Goal: Task Accomplishment & Management: Manage account settings

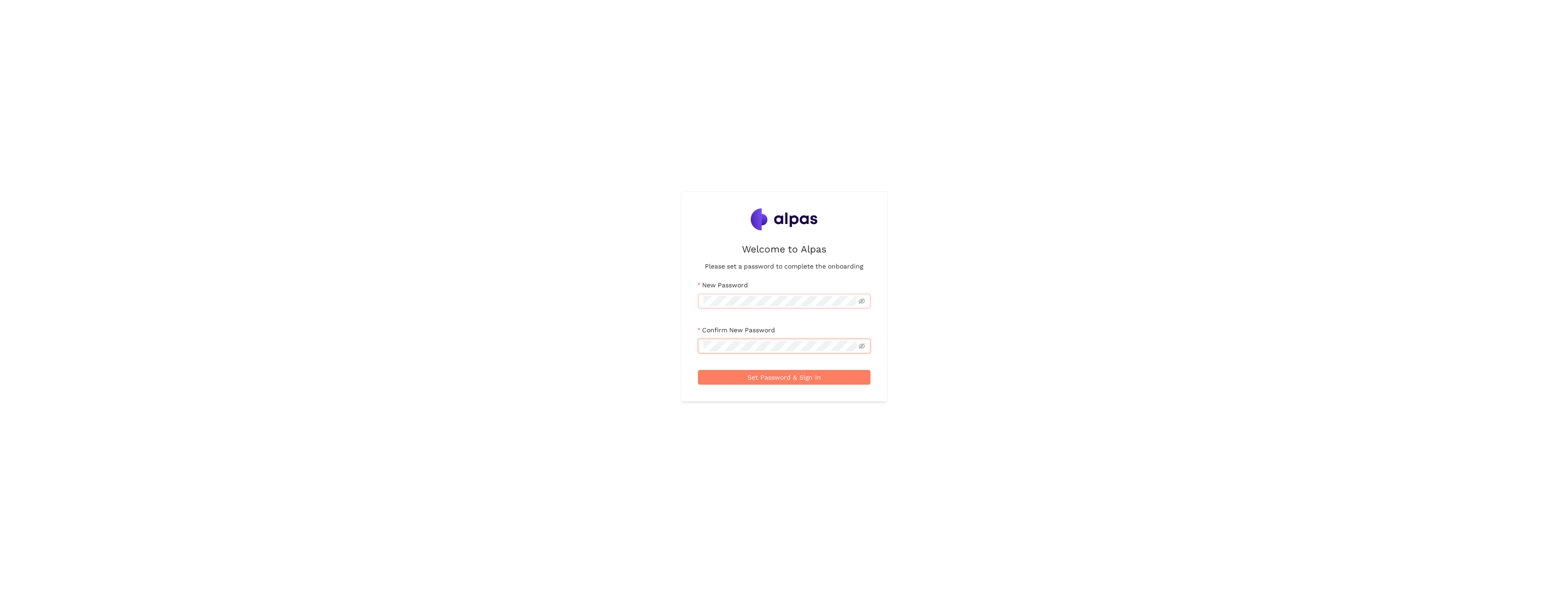
click at [728, 294] on span at bounding box center [784, 301] width 172 height 15
click at [665, 293] on div "Welcome to Alpas Please set a password to complete the onboarding New Password …" at bounding box center [784, 296] width 1568 height 593
click at [1007, 379] on div "Welcome to Alpas Please set a password to complete the onboarding New Password …" at bounding box center [784, 296] width 1568 height 593
click at [795, 378] on span "Set Password & Sign In" at bounding box center [784, 377] width 74 height 10
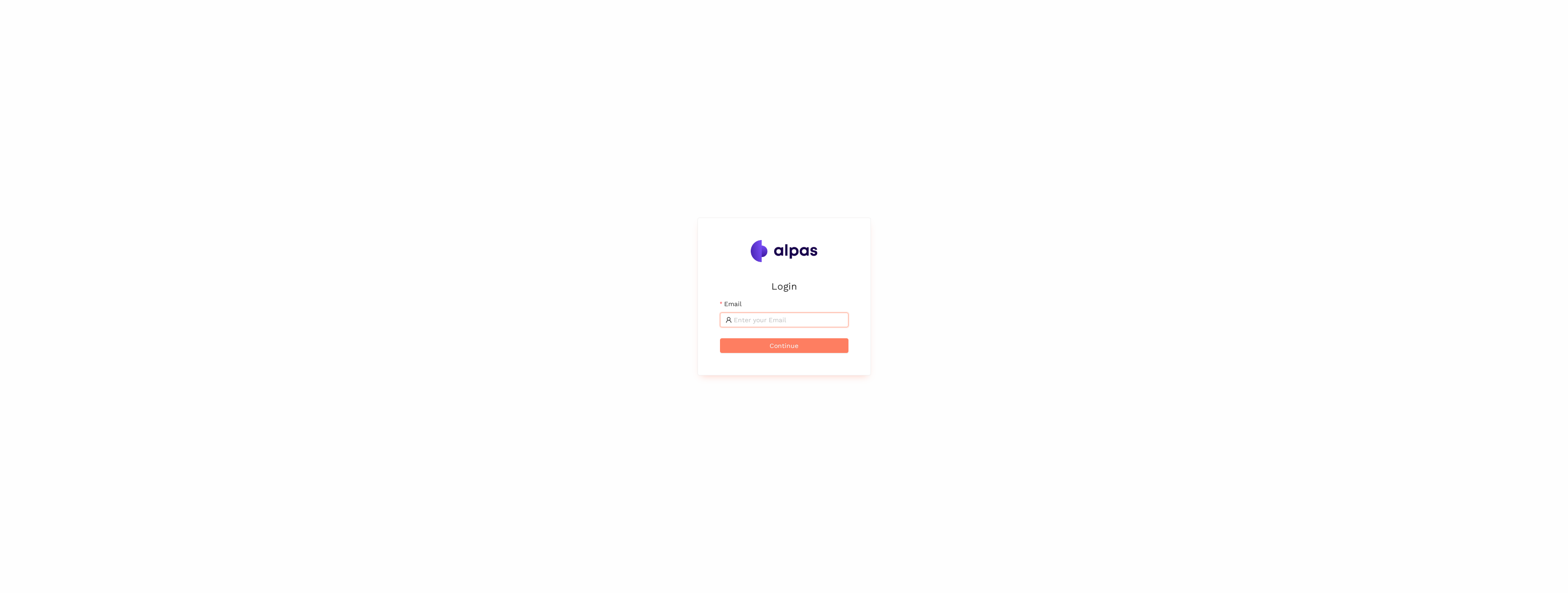
click at [757, 317] on input "Email" at bounding box center [788, 320] width 109 height 10
type input "[PERSON_NAME][EMAIL_ADDRESS][DOMAIN_NAME]"
click at [785, 346] on span "Continue" at bounding box center [783, 345] width 29 height 10
click at [805, 332] on button "Login" at bounding box center [784, 327] width 128 height 15
click at [998, 418] on div "Start typing to search for products, suppliers or industries" at bounding box center [798, 266] width 551 height 532
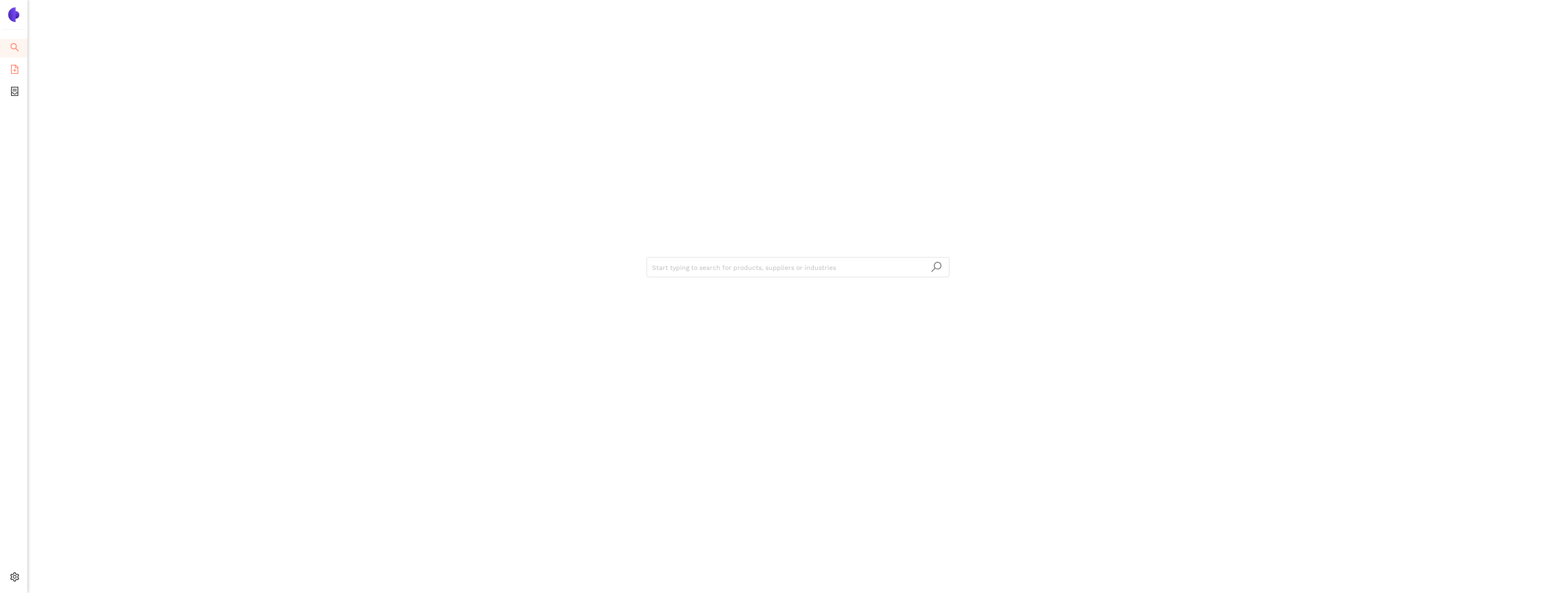
click at [13, 61] on span "file-add" at bounding box center [15, 71] width 9 height 18
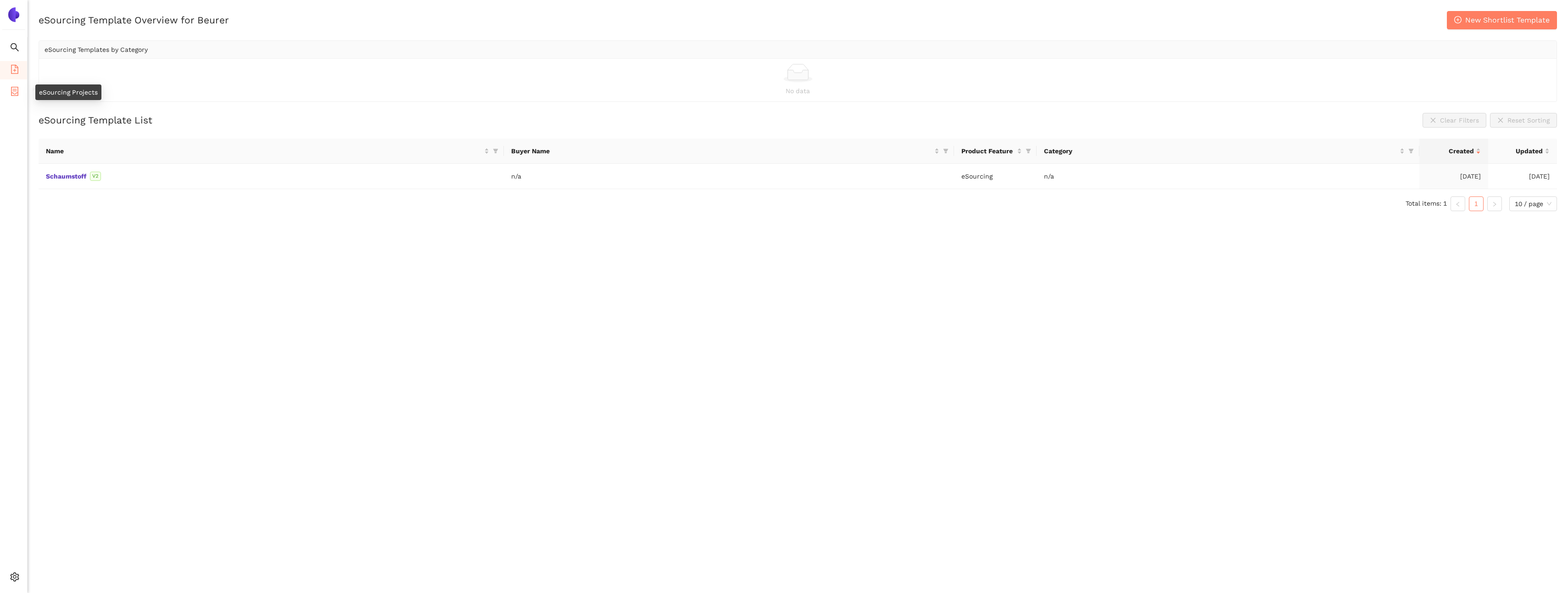
click at [5, 91] on li "eSourcing Projects" at bounding box center [13, 92] width 27 height 18
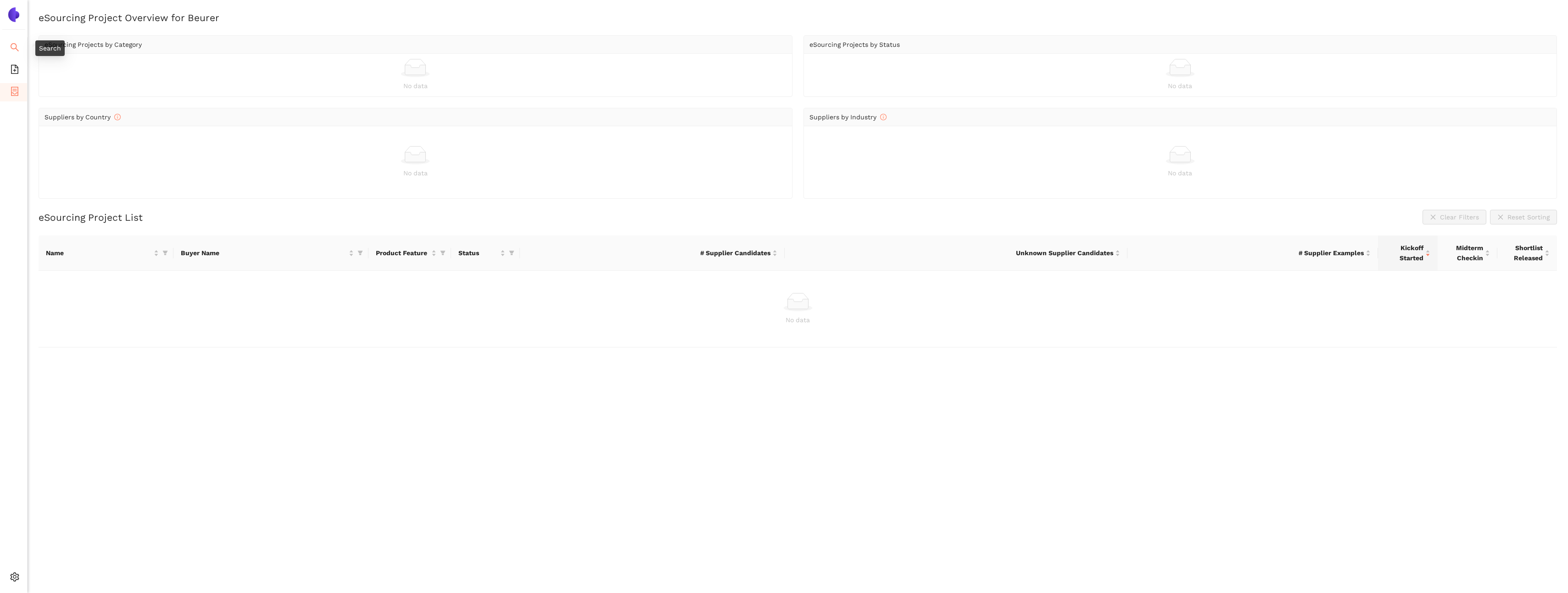
click at [13, 41] on span "search" at bounding box center [15, 49] width 9 height 18
